Goal: Check status: Check status

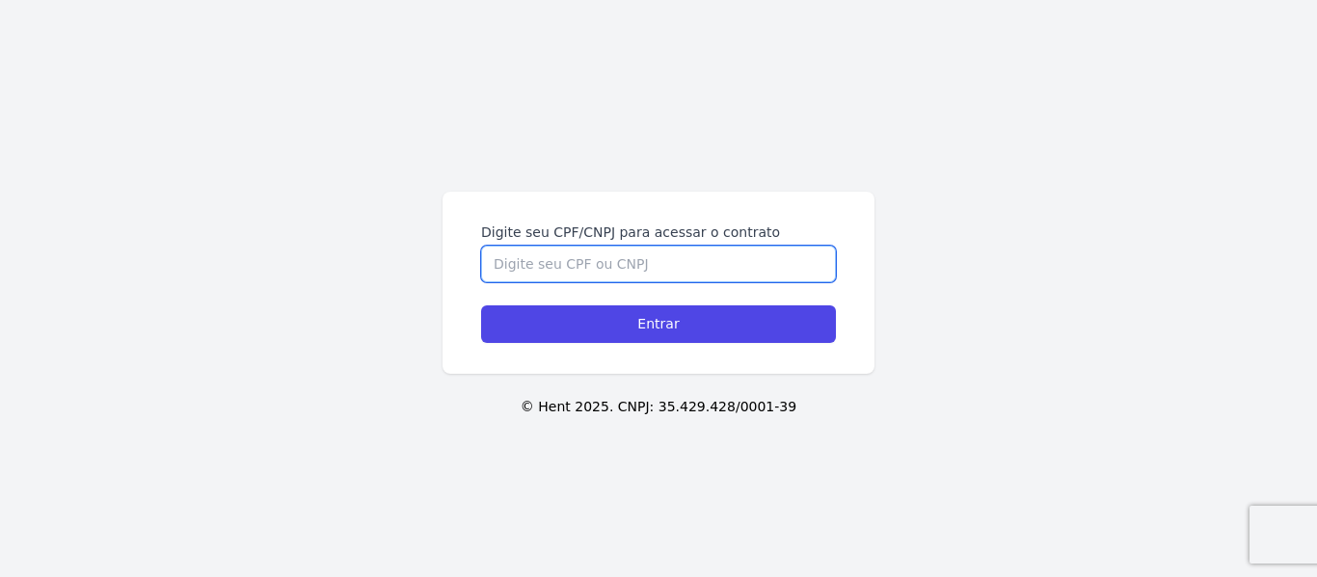
click at [649, 263] on input "Digite seu CPF/CNPJ para acessar o contrato" at bounding box center [658, 264] width 355 height 37
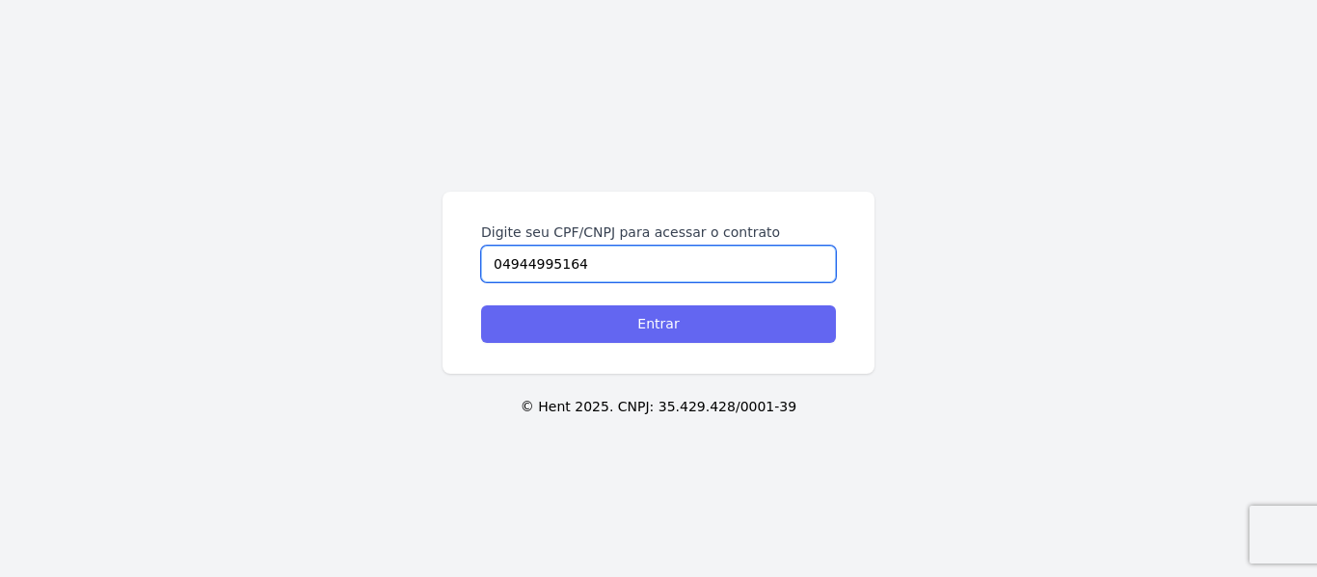
type input "04944995164"
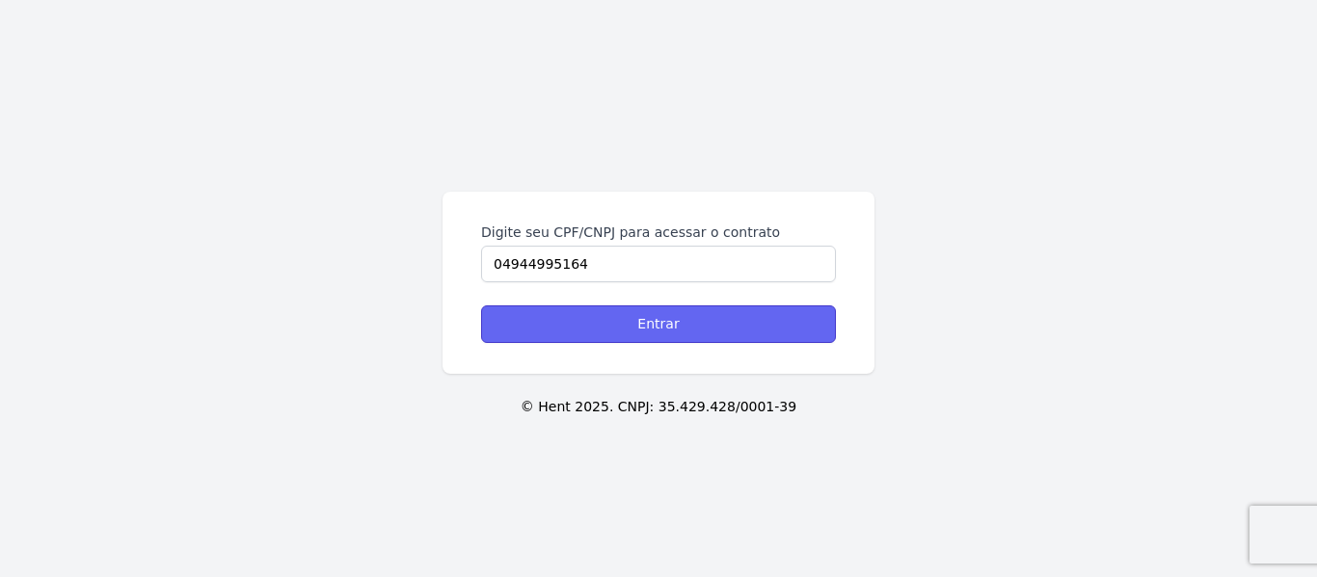
click at [664, 318] on input "Entrar" at bounding box center [658, 325] width 355 height 38
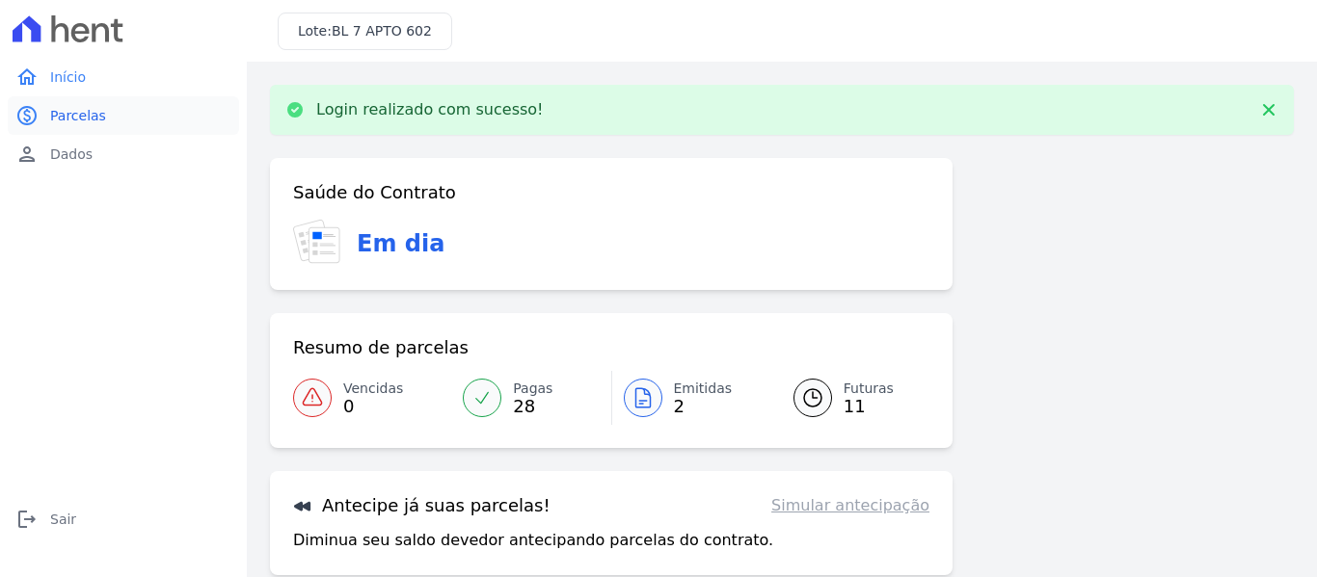
click at [73, 107] on span "Parcelas" at bounding box center [78, 115] width 56 height 19
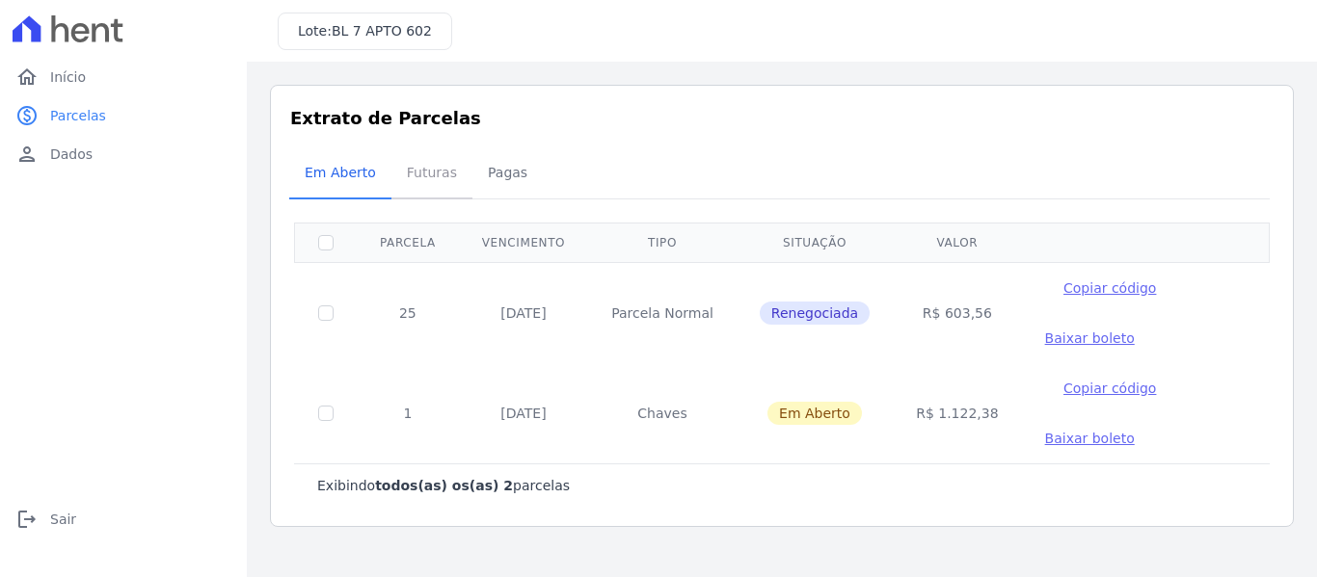
click at [412, 168] on span "Futuras" at bounding box center [431, 172] width 73 height 39
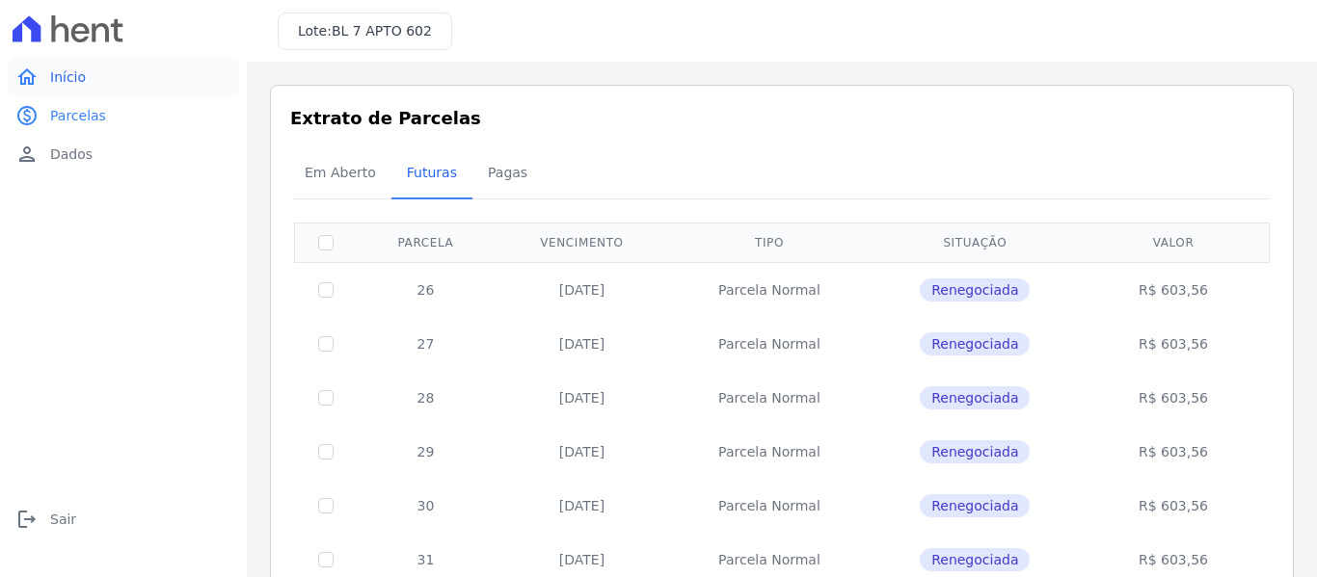
click at [69, 87] on link "home Início" at bounding box center [123, 77] width 231 height 39
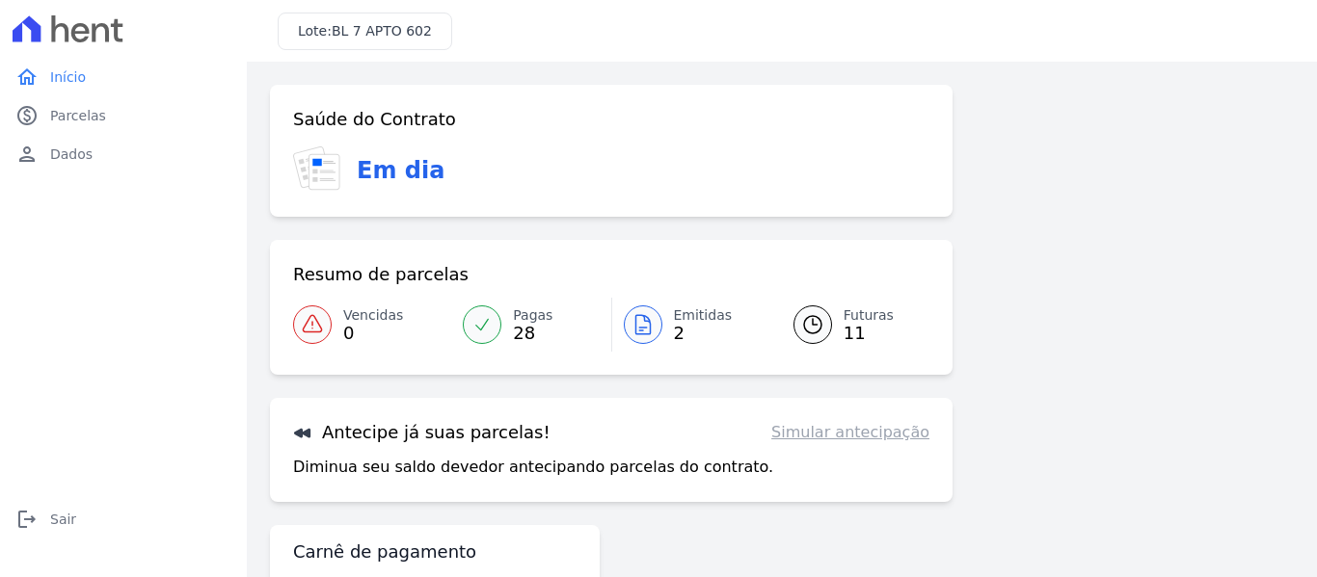
click at [500, 333] on link "Pagas 28" at bounding box center [530, 325] width 159 height 54
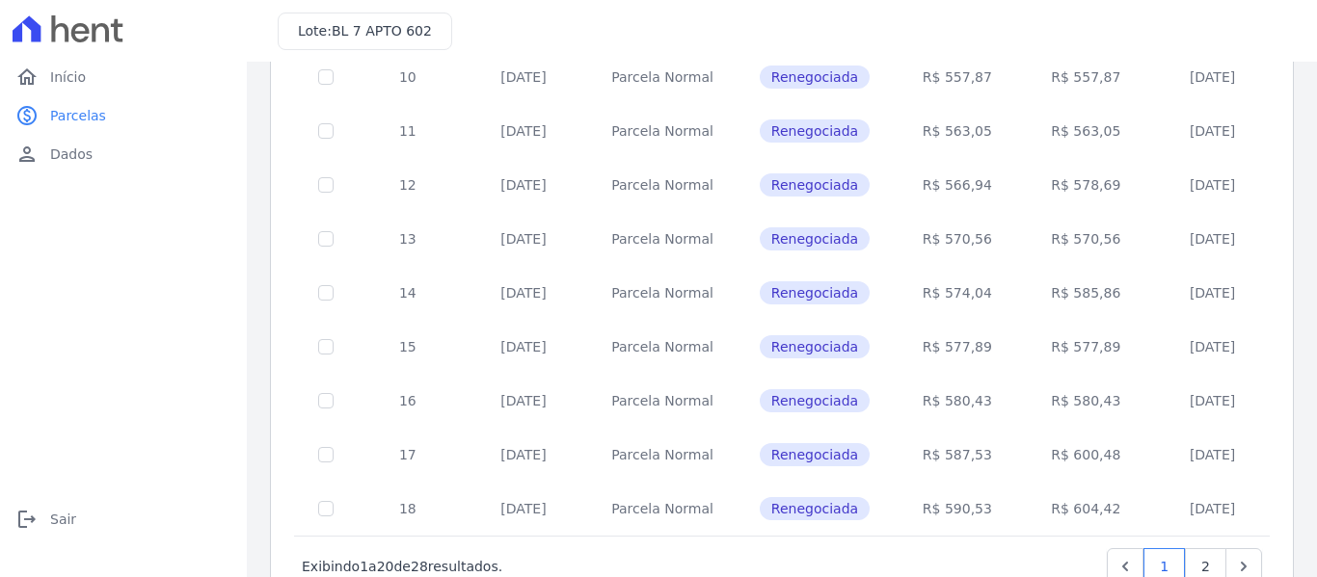
scroll to position [893, 0]
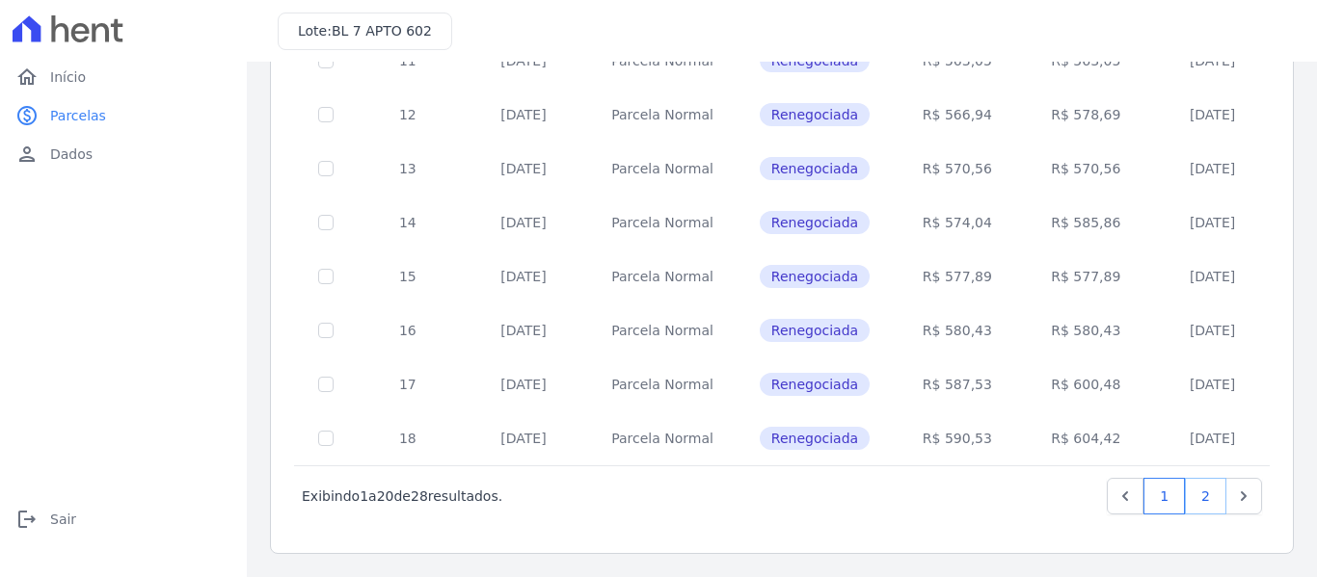
click at [1185, 496] on link "2" at bounding box center [1205, 496] width 41 height 37
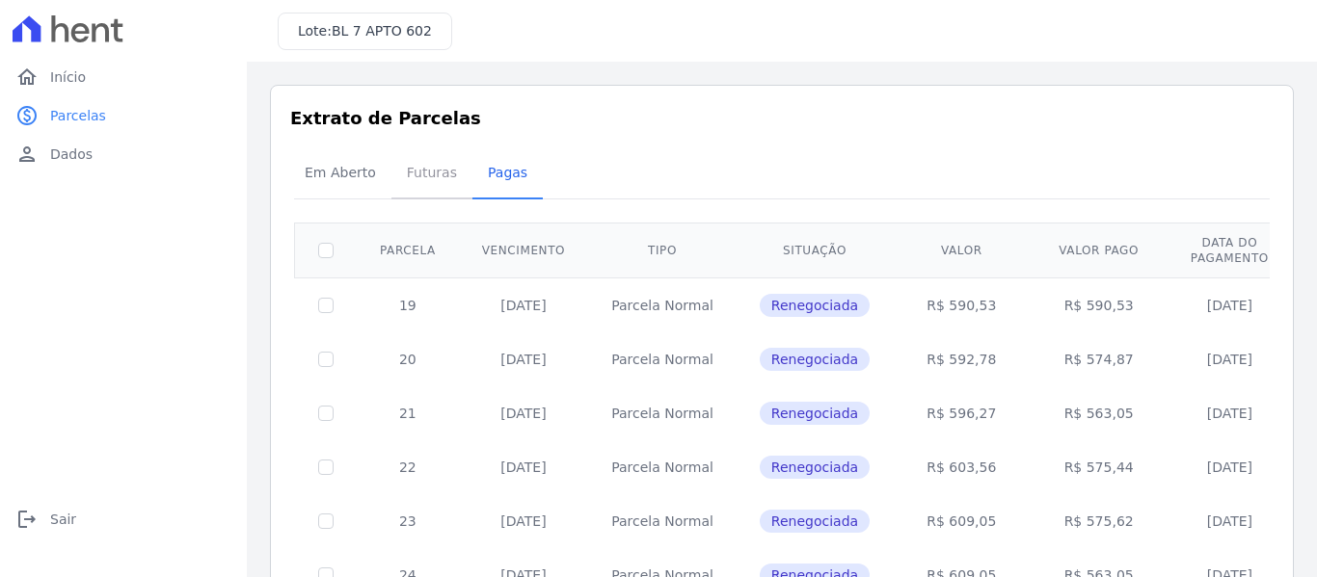
click at [416, 163] on span "Futuras" at bounding box center [431, 172] width 73 height 39
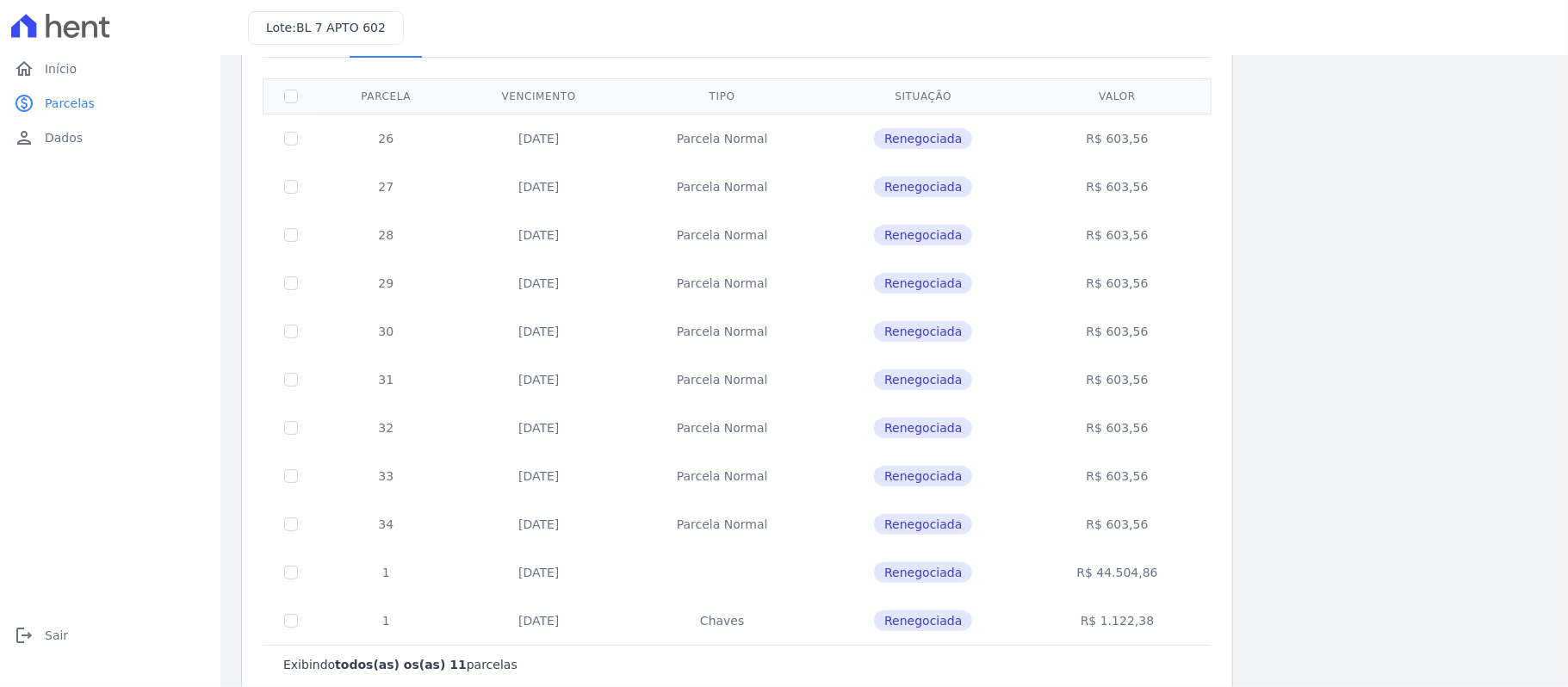
scroll to position [121, 0]
click at [121, 134] on link "person Dados" at bounding box center [110, 138] width 206 height 35
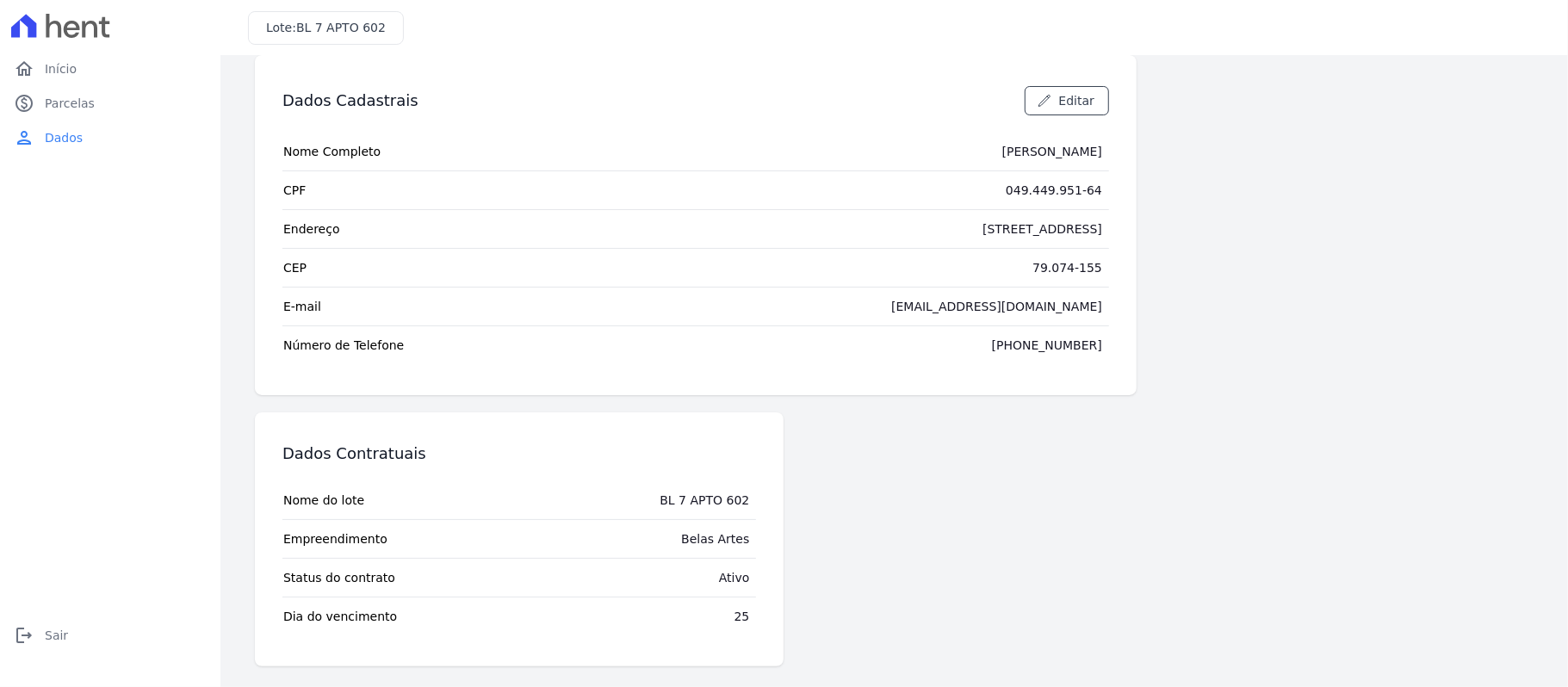
scroll to position [22, 0]
click at [104, 100] on link "paid Parcelas" at bounding box center [110, 103] width 206 height 35
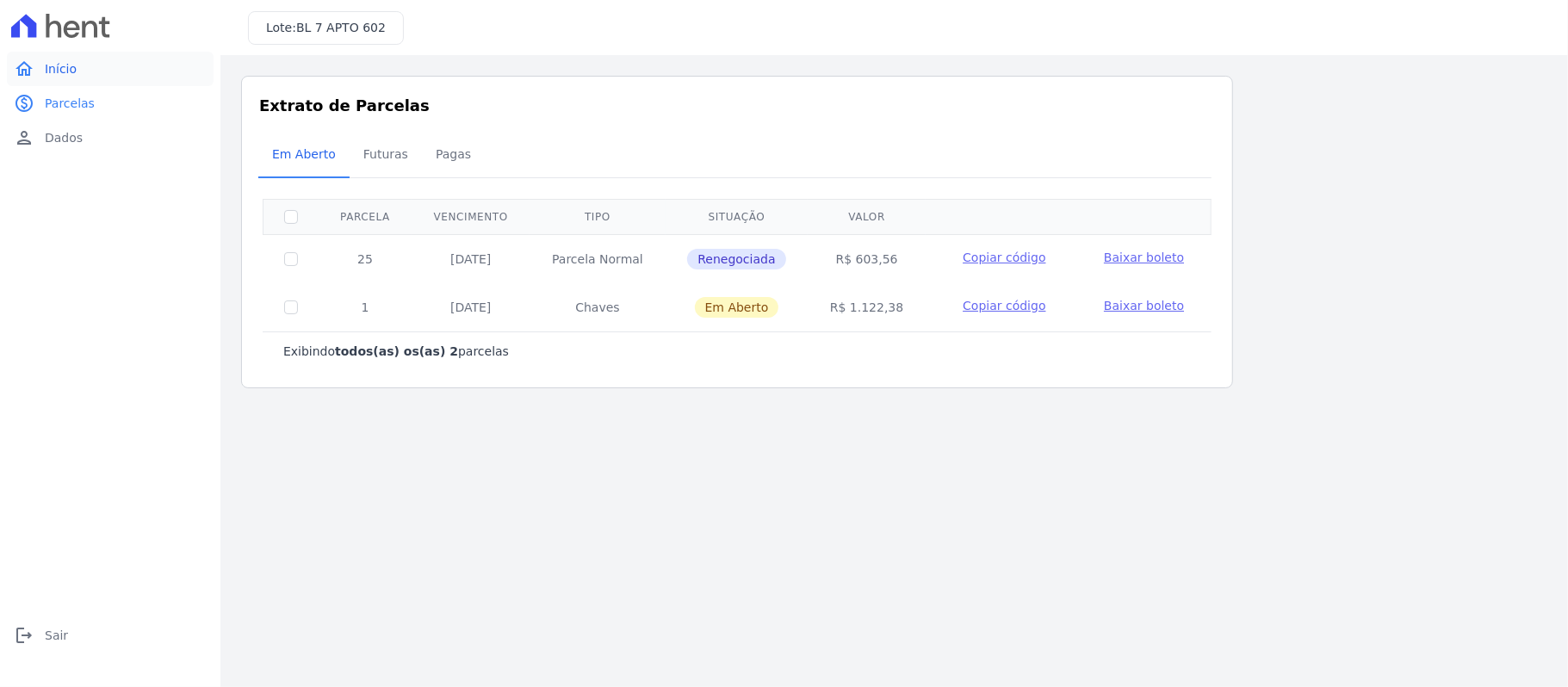
click at [49, 66] on span "Início" at bounding box center [61, 68] width 32 height 17
